Goal: Check status

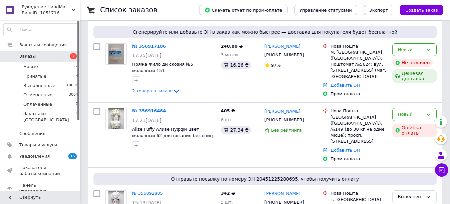
scroll to position [67, 0]
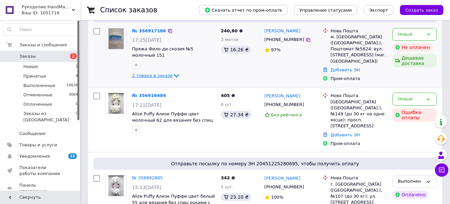
click at [155, 75] on span "2 товара в заказе" at bounding box center [152, 75] width 40 height 5
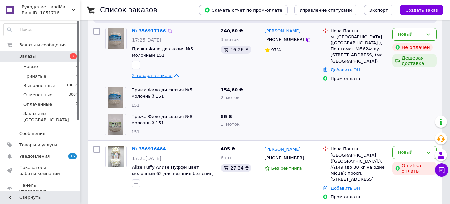
click at [154, 74] on span "2 товара в заказе" at bounding box center [152, 75] width 40 height 5
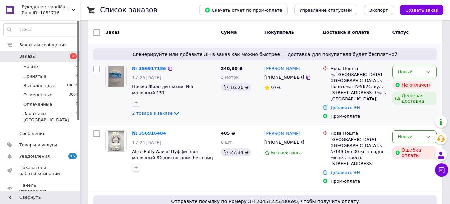
scroll to position [0, 0]
